Goal: Transaction & Acquisition: Book appointment/travel/reservation

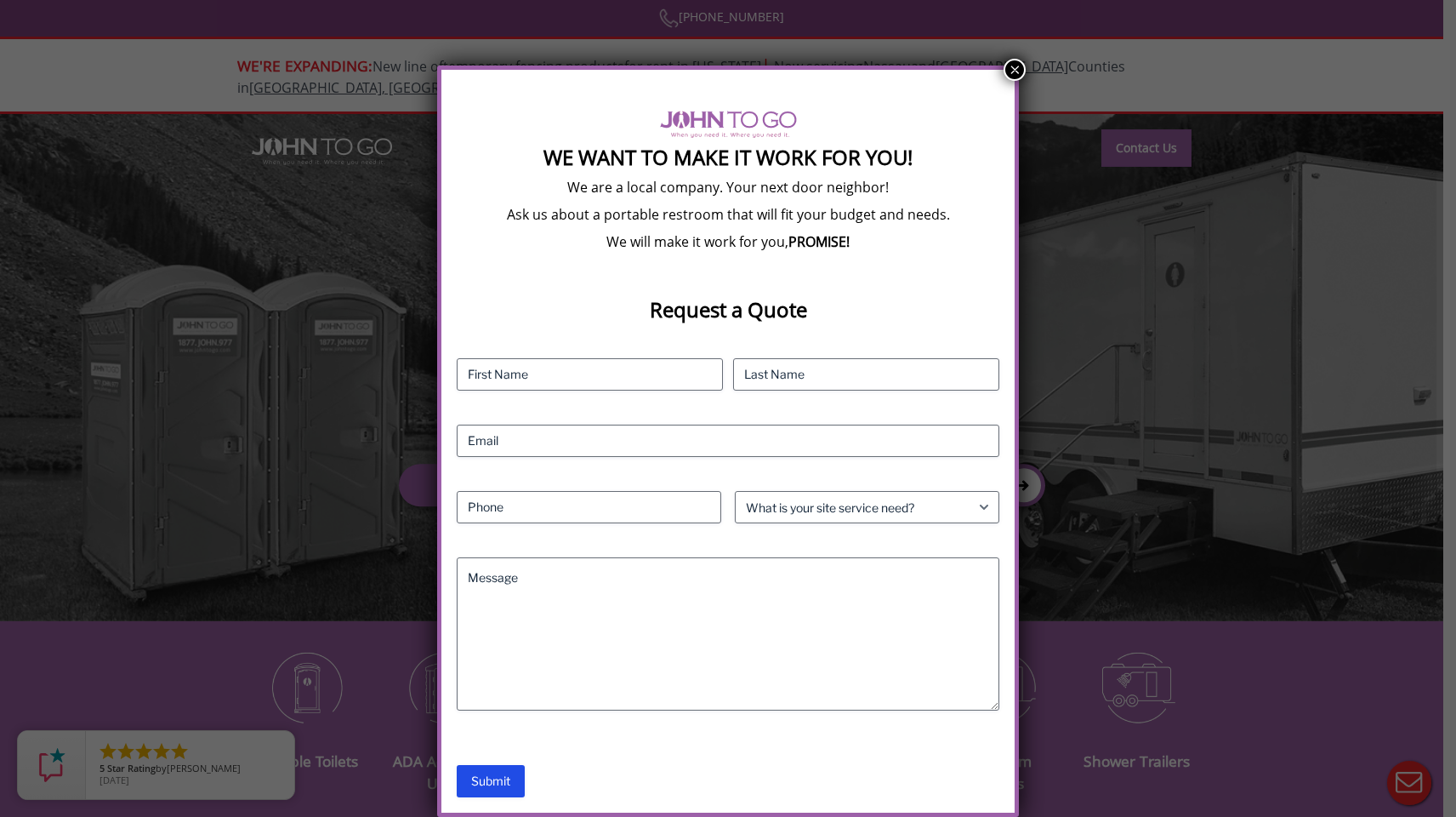
scroll to position [18, 0]
click at [1016, 76] on button "×" at bounding box center [1014, 70] width 22 height 22
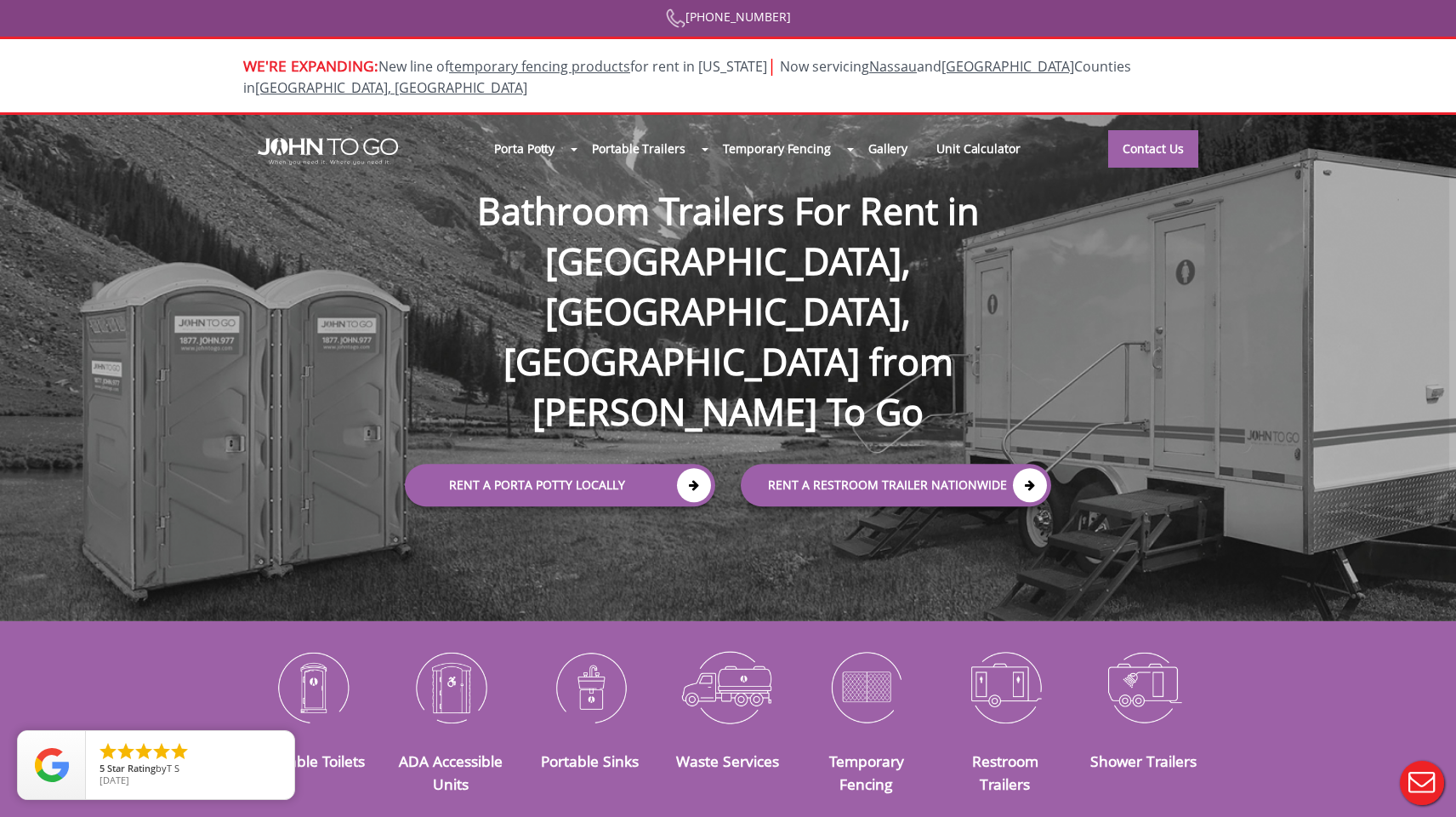
scroll to position [0, 0]
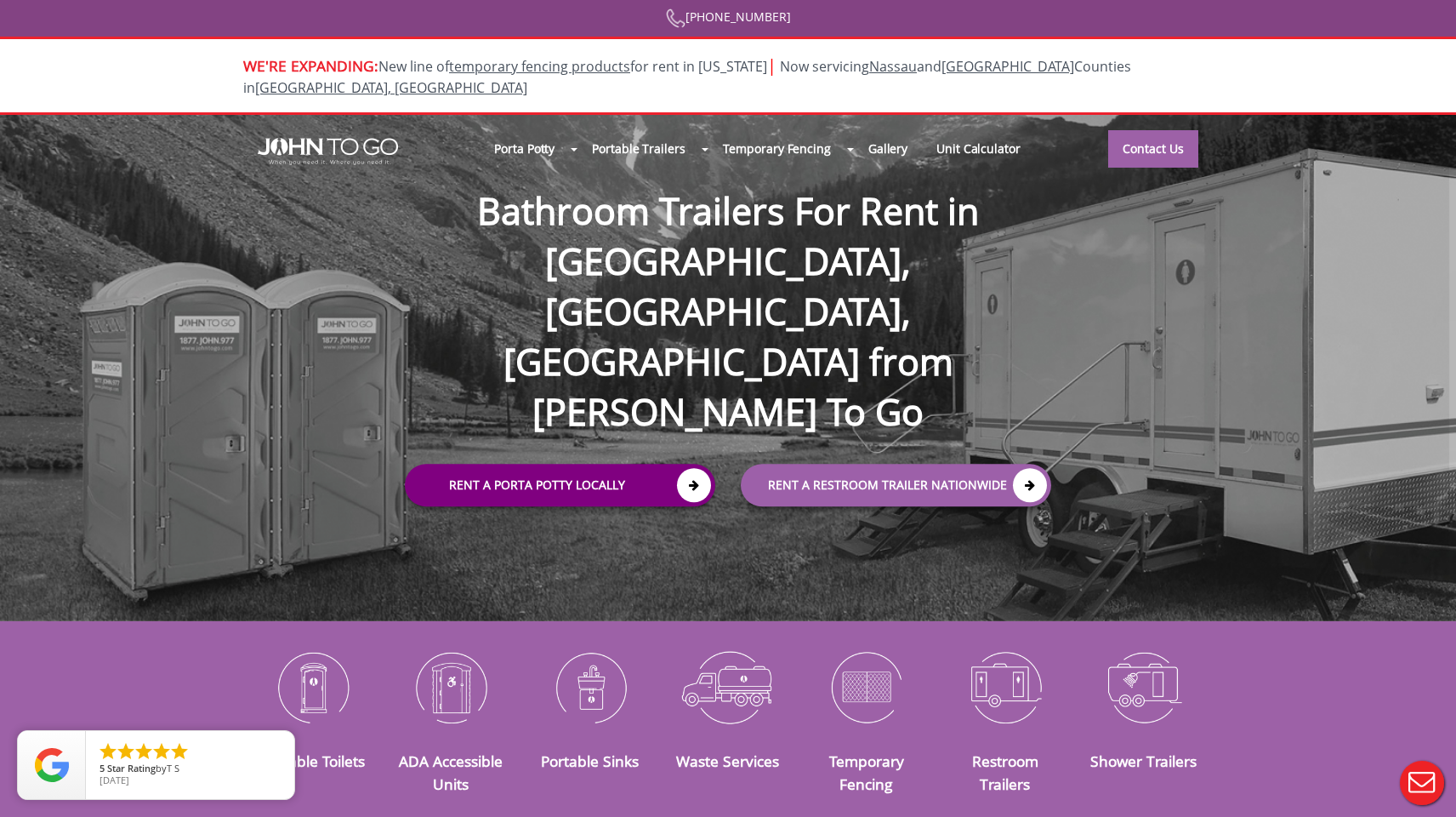
click at [583, 463] on link "Rent a Porta Potty Locally" at bounding box center [560, 485] width 311 height 43
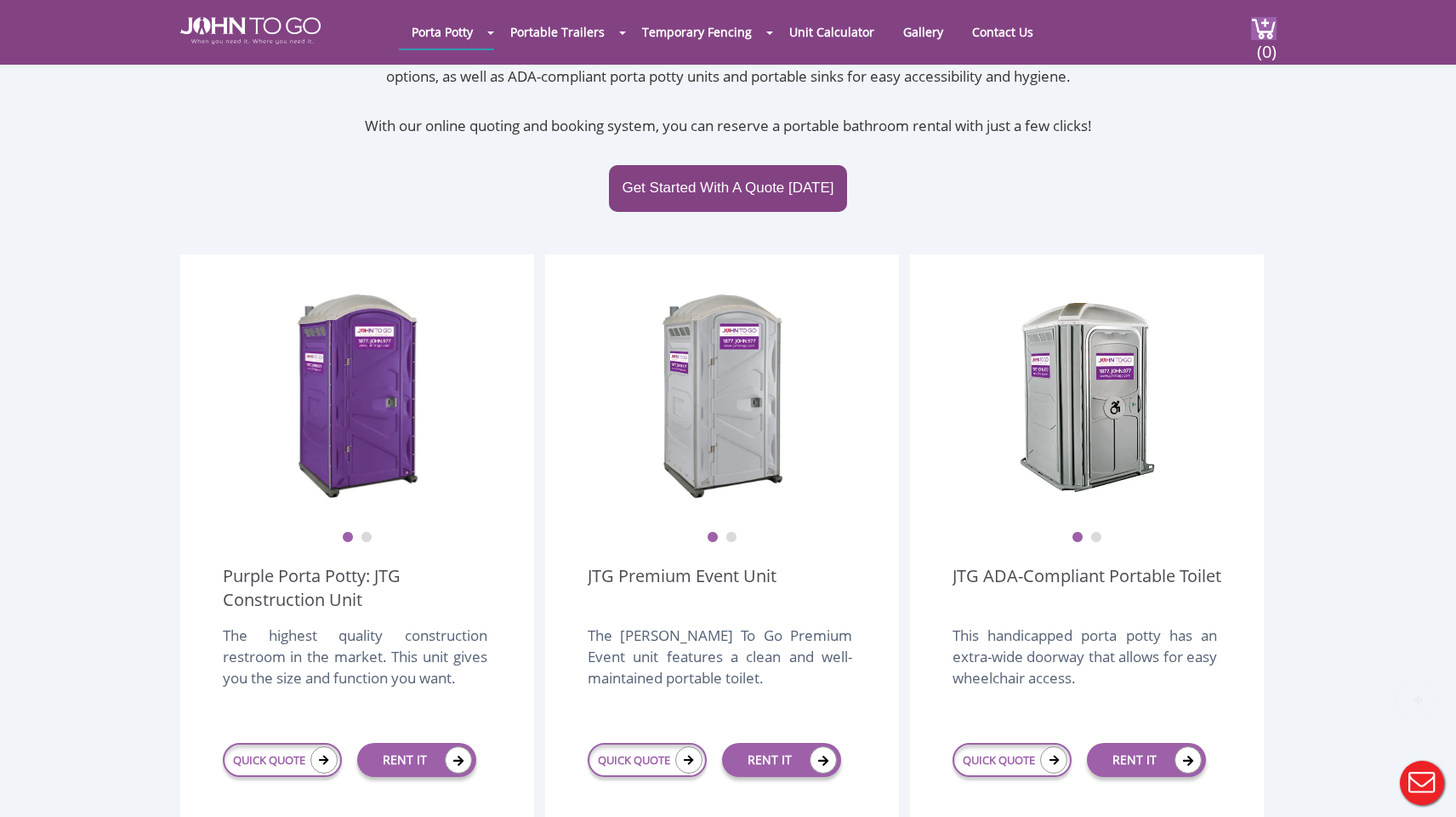
scroll to position [516, 0]
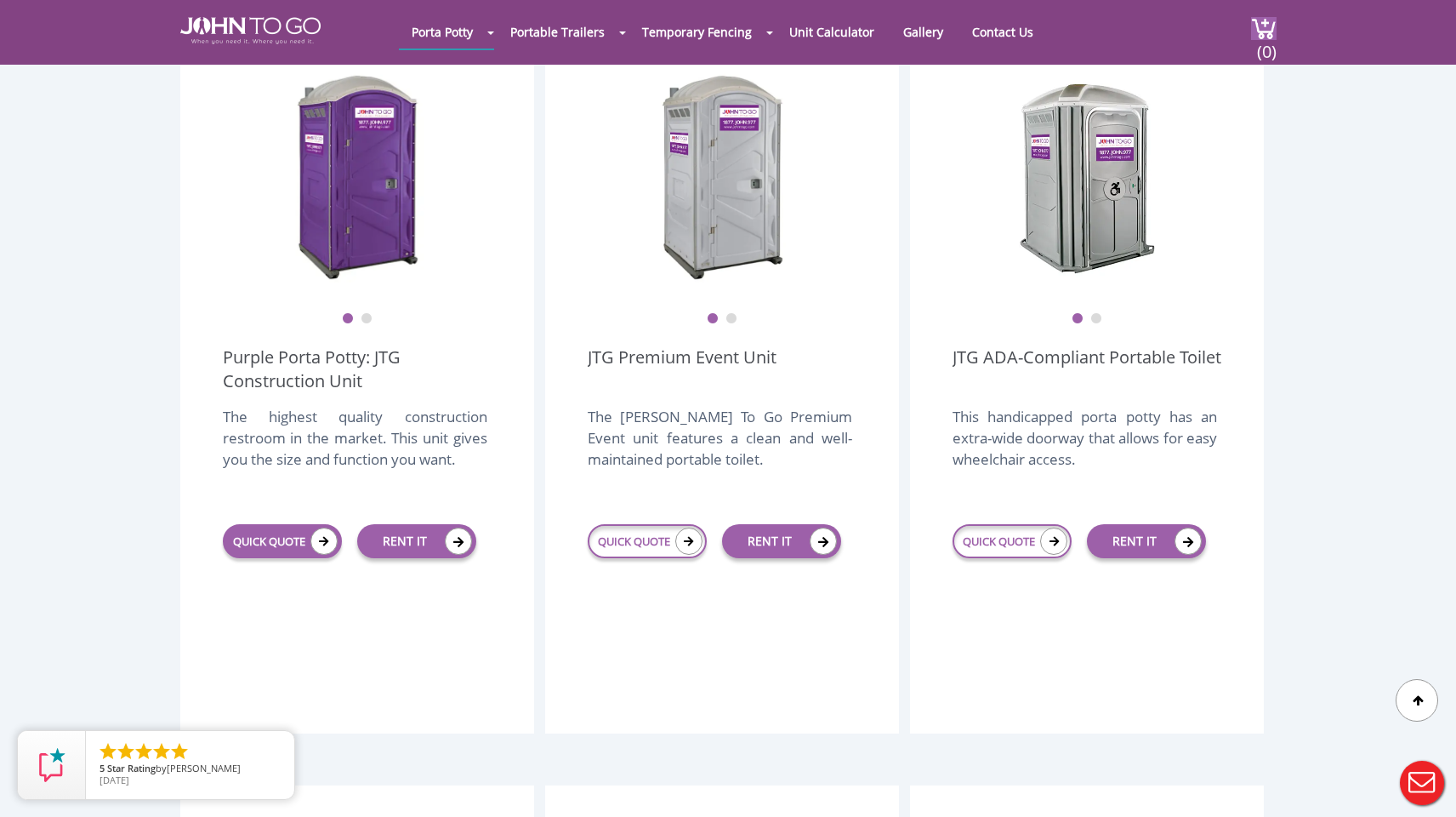
click at [259, 524] on link "QUICK QUOTE" at bounding box center [282, 540] width 119 height 34
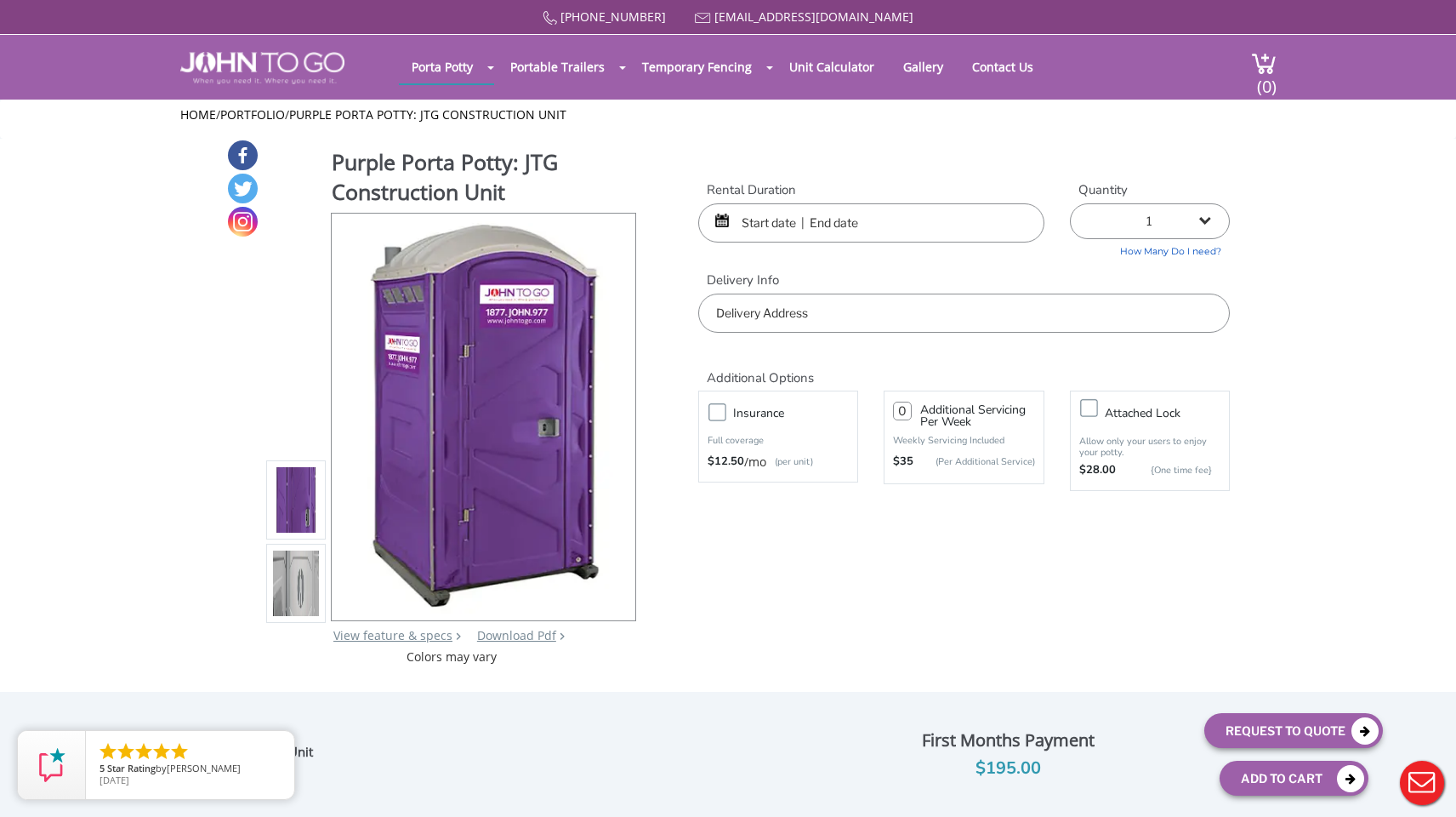
click at [776, 222] on input "text" at bounding box center [871, 222] width 346 height 39
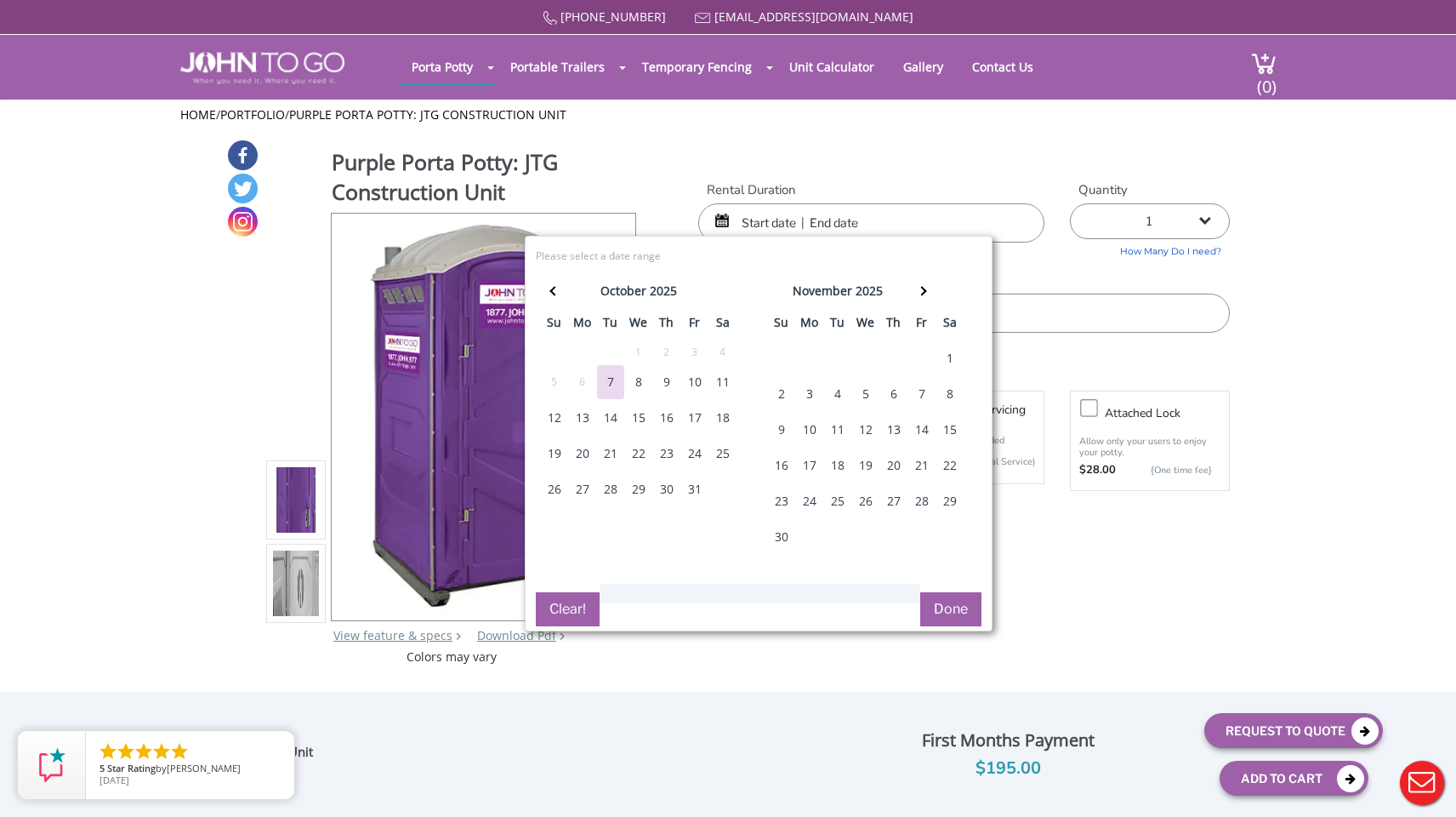
click at [697, 486] on div "31" at bounding box center [694, 489] width 27 height 34
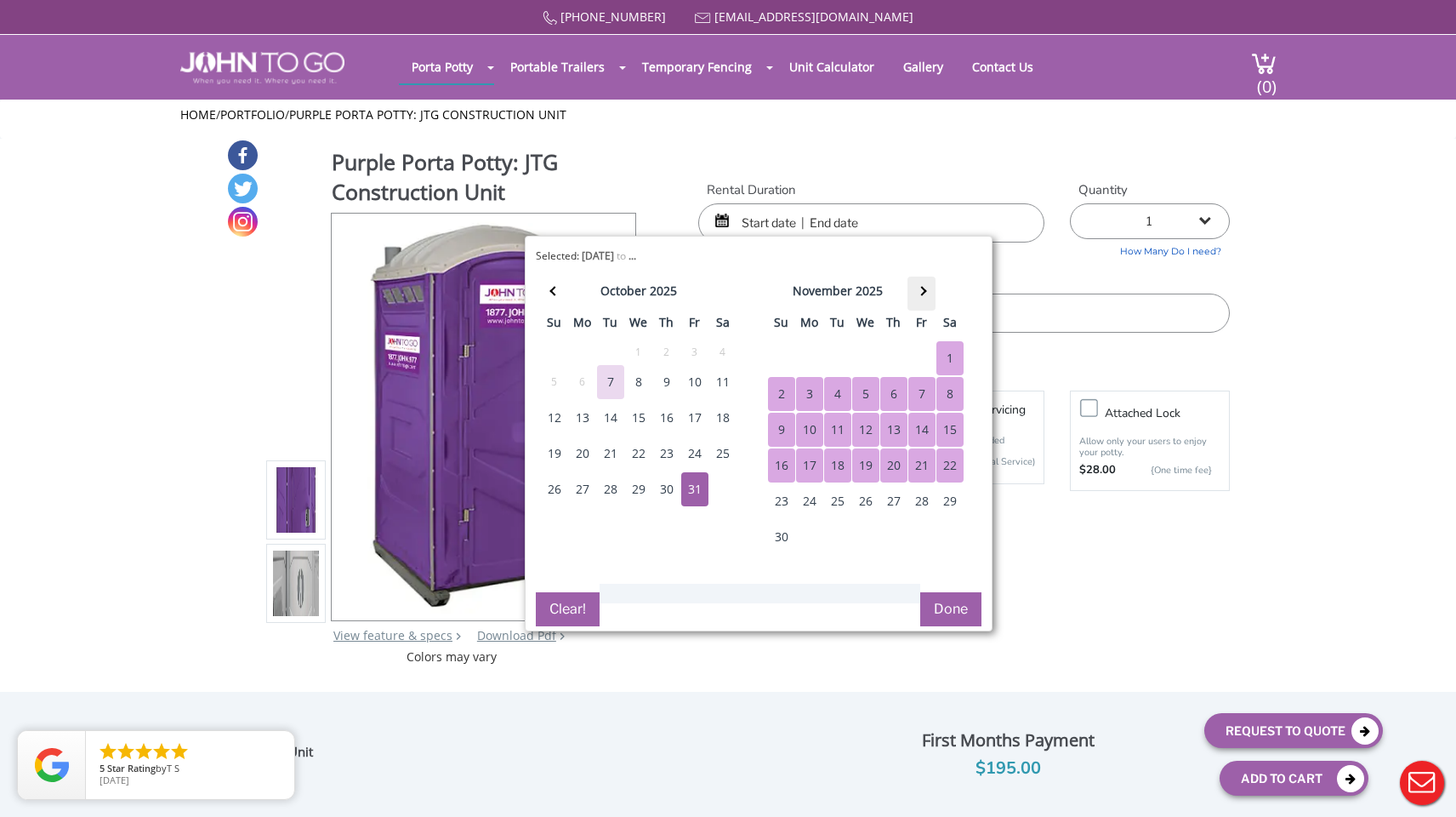
click at [917, 288] on th at bounding box center [921, 293] width 28 height 34
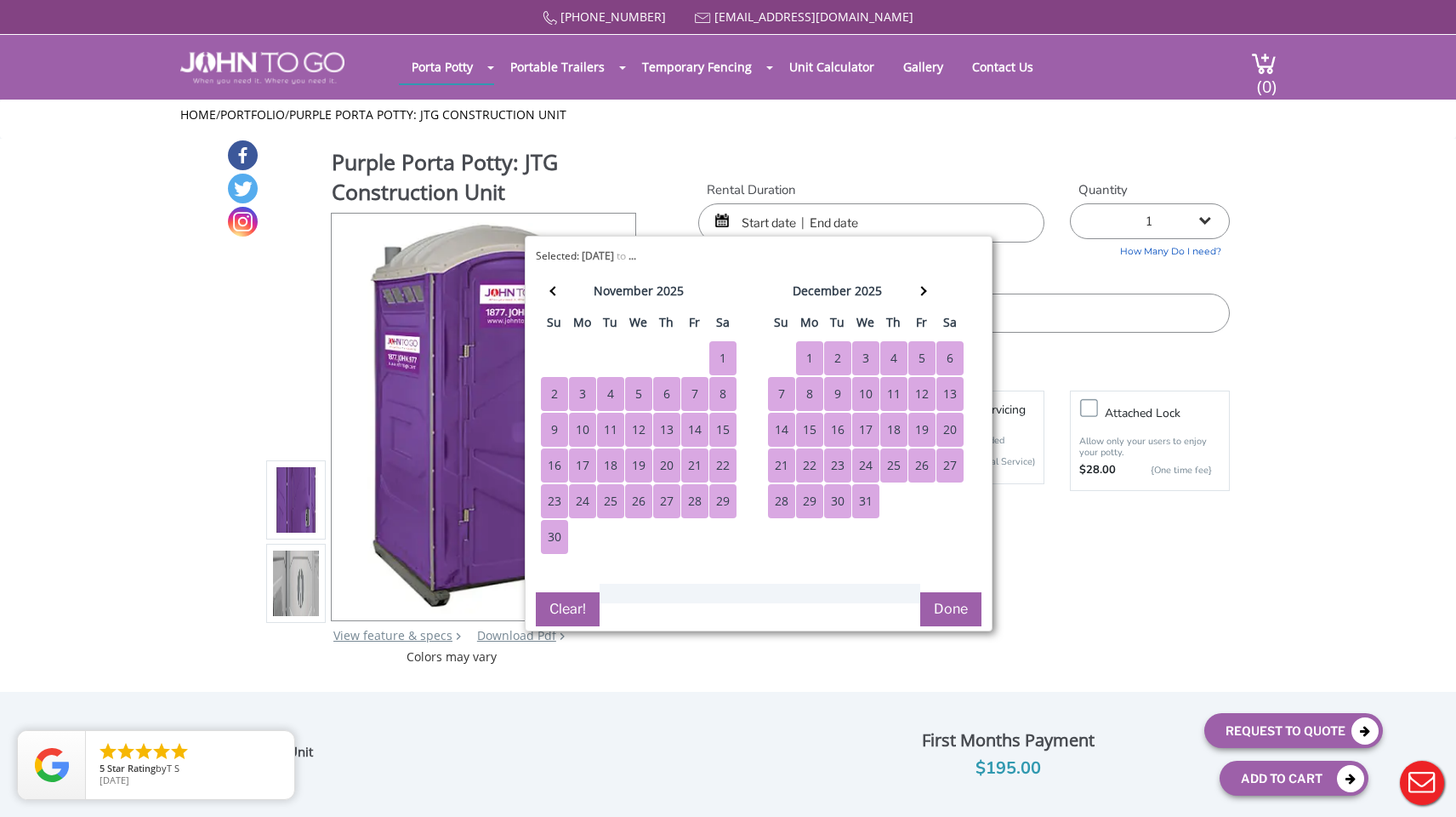
click at [860, 500] on div "31" at bounding box center [865, 500] width 27 height 34
type input "[DATE] to [DATE]"
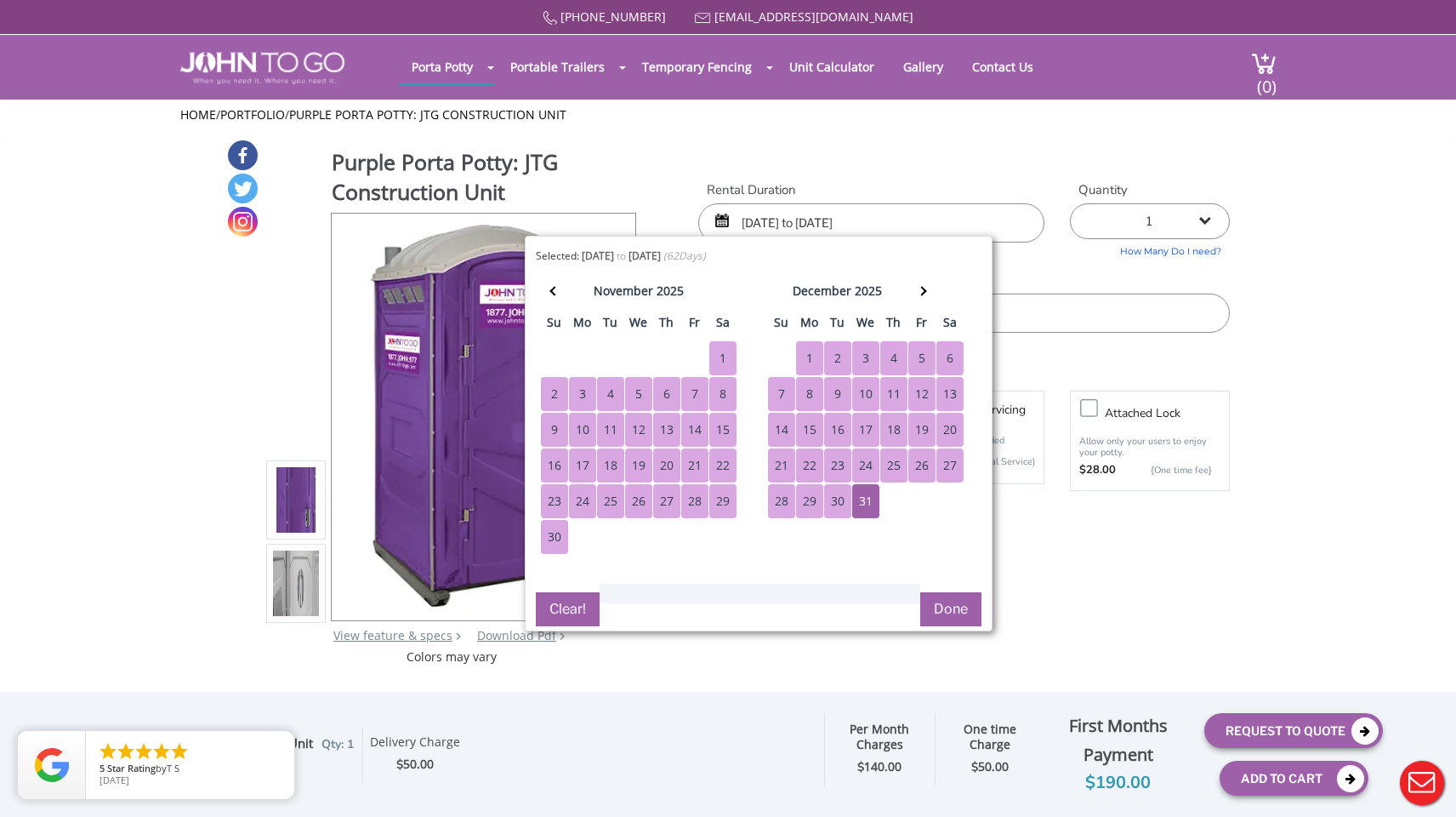
click at [950, 599] on button "Done" at bounding box center [950, 608] width 61 height 34
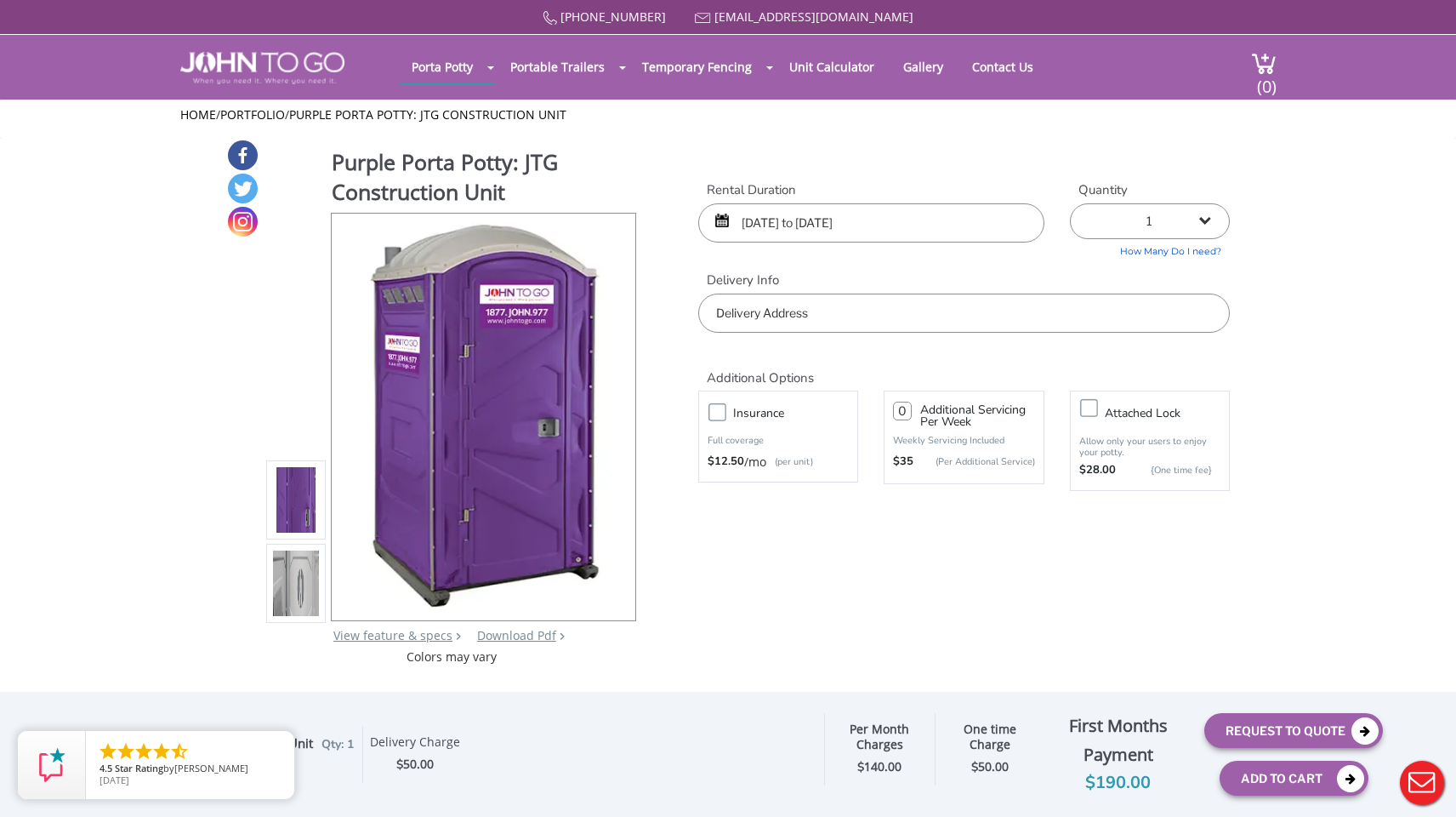
click at [977, 310] on input "text" at bounding box center [964, 313] width 531 height 39
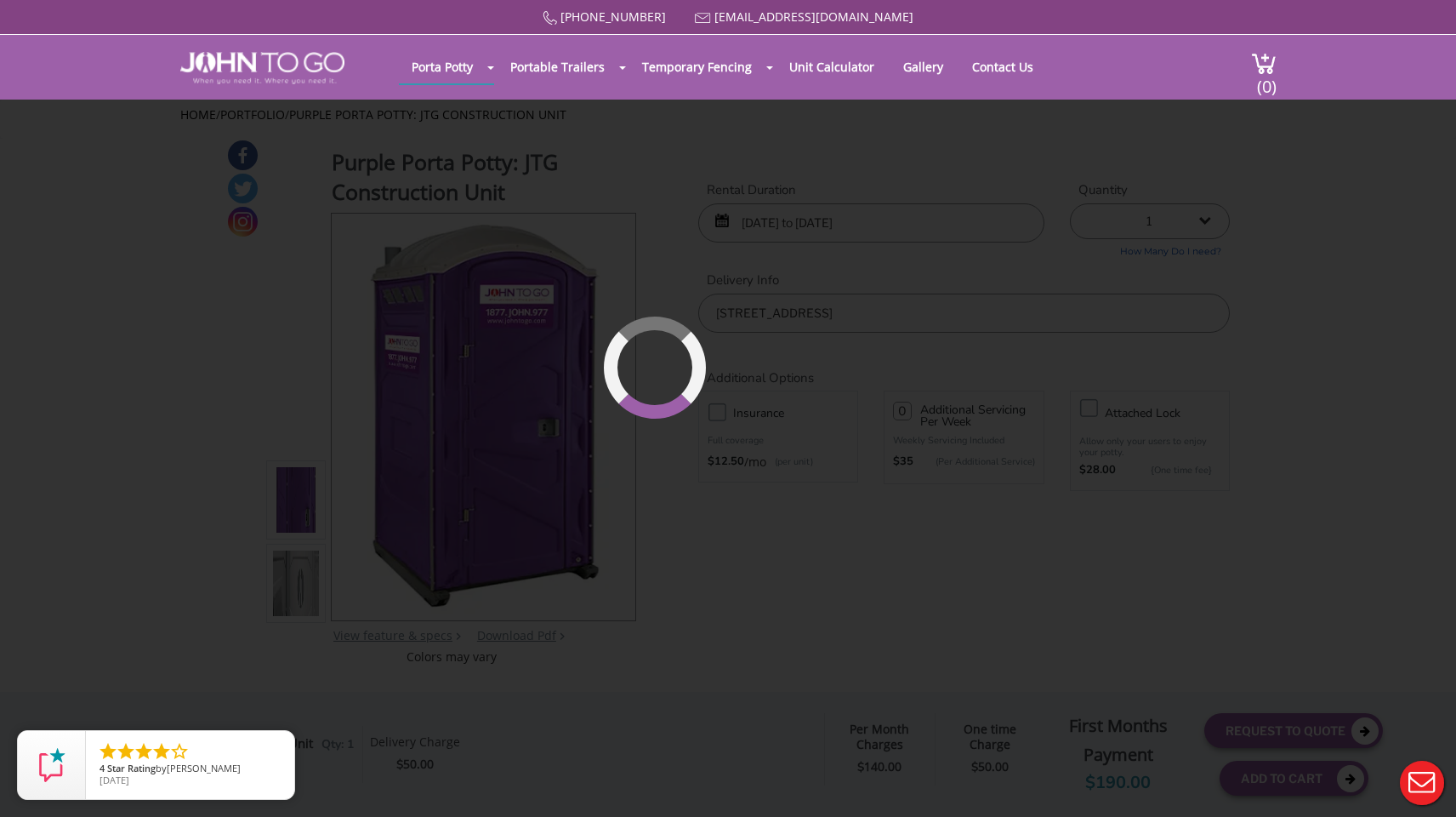
drag, startPoint x: 883, startPoint y: 331, endPoint x: 939, endPoint y: 342, distance: 57.1
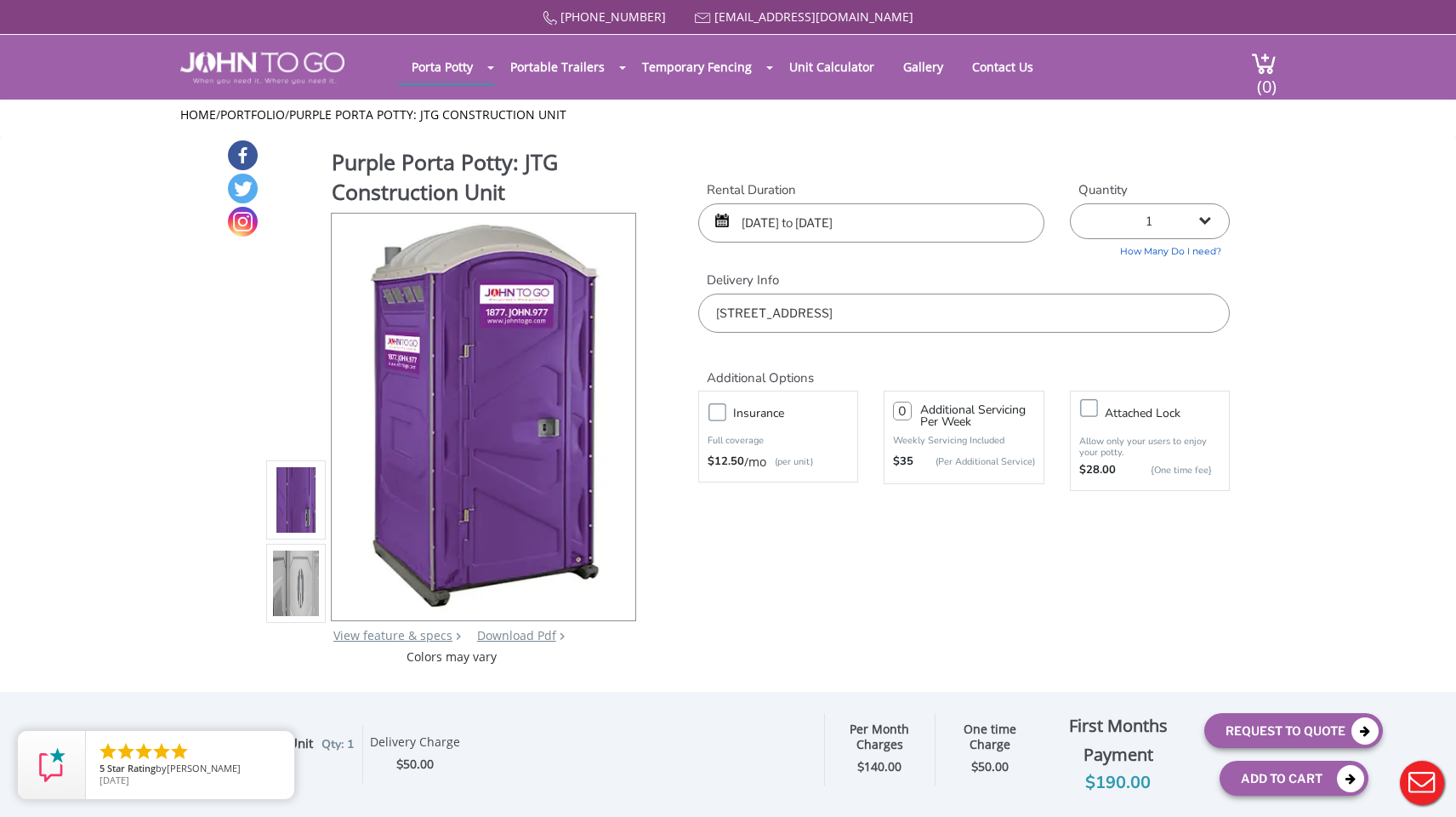
click at [1095, 297] on input "[STREET_ADDRESS]" at bounding box center [964, 313] width 531 height 39
drag, startPoint x: 1094, startPoint y: 304, endPoint x: 639, endPoint y: 306, distance: 455.0
click at [639, 306] on div "Purple Porta Potty: JTG Construction Unit View feature & specs Download Pdf Pro…" at bounding box center [728, 402] width 1003 height 527
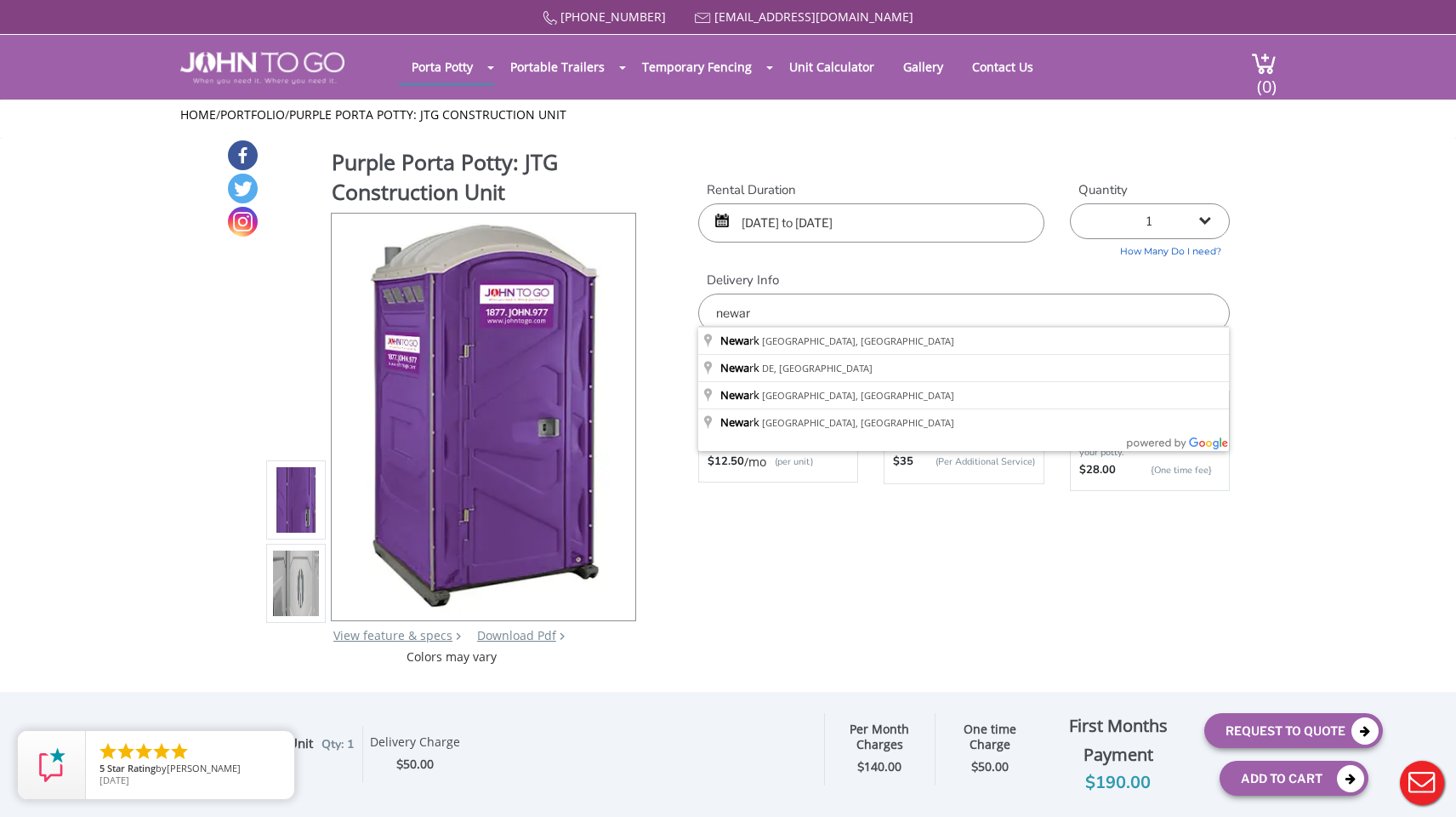
type input "[GEOGRAPHIC_DATA]"
